Goal: Task Accomplishment & Management: Use online tool/utility

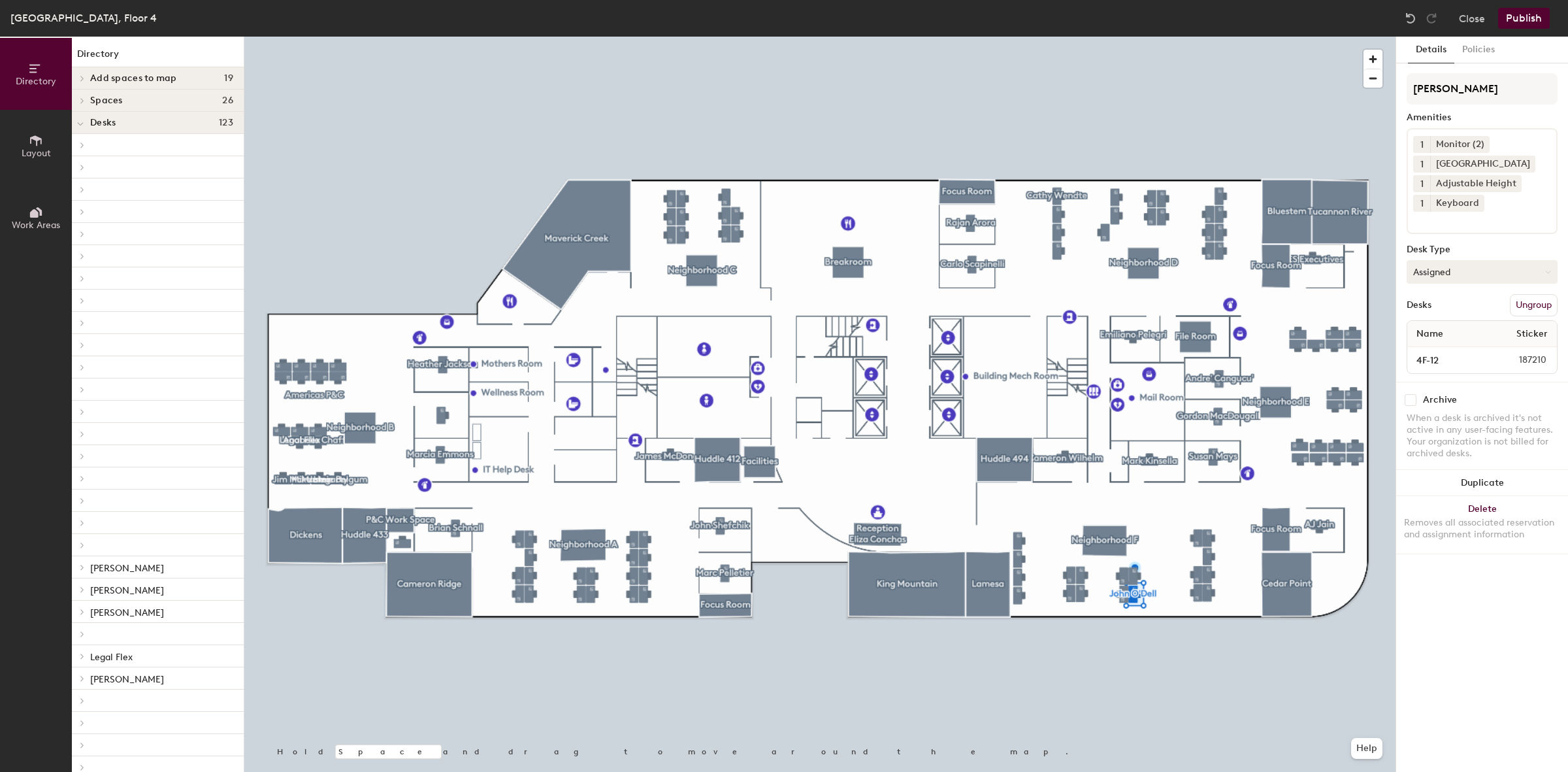
click at [1461, 266] on button "Assigned" at bounding box center [1482, 272] width 151 height 23
click at [1455, 355] on div "Hoteled" at bounding box center [1473, 351] width 131 height 19
click at [1489, 98] on input "[PERSON_NAME]" at bounding box center [1482, 89] width 151 height 31
type input "J"
click at [1533, 21] on button "Publish" at bounding box center [1523, 18] width 51 height 21
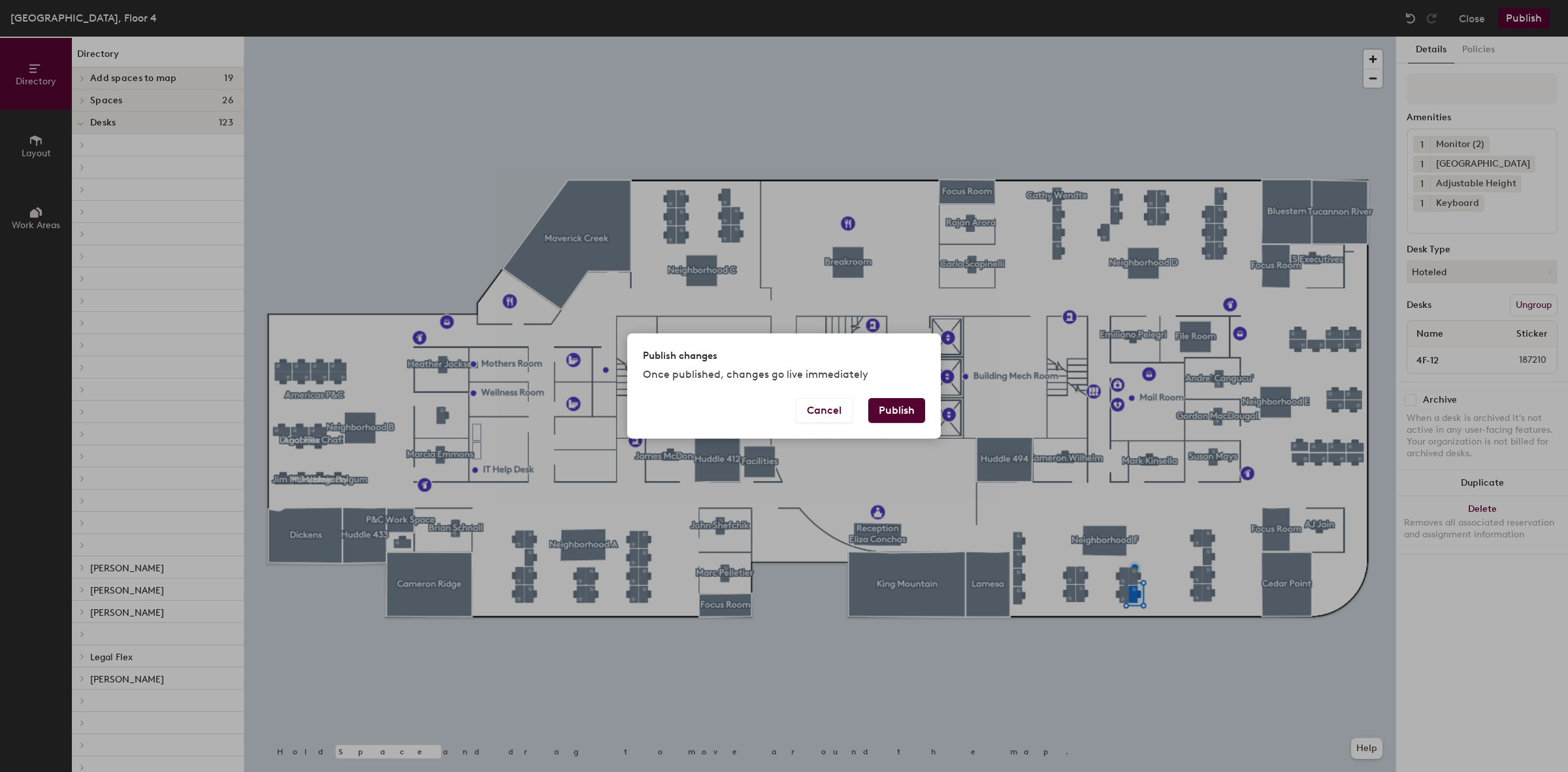
click at [910, 409] on button "Publish" at bounding box center [896, 410] width 57 height 25
